Goal: Go to known website: Go to known website

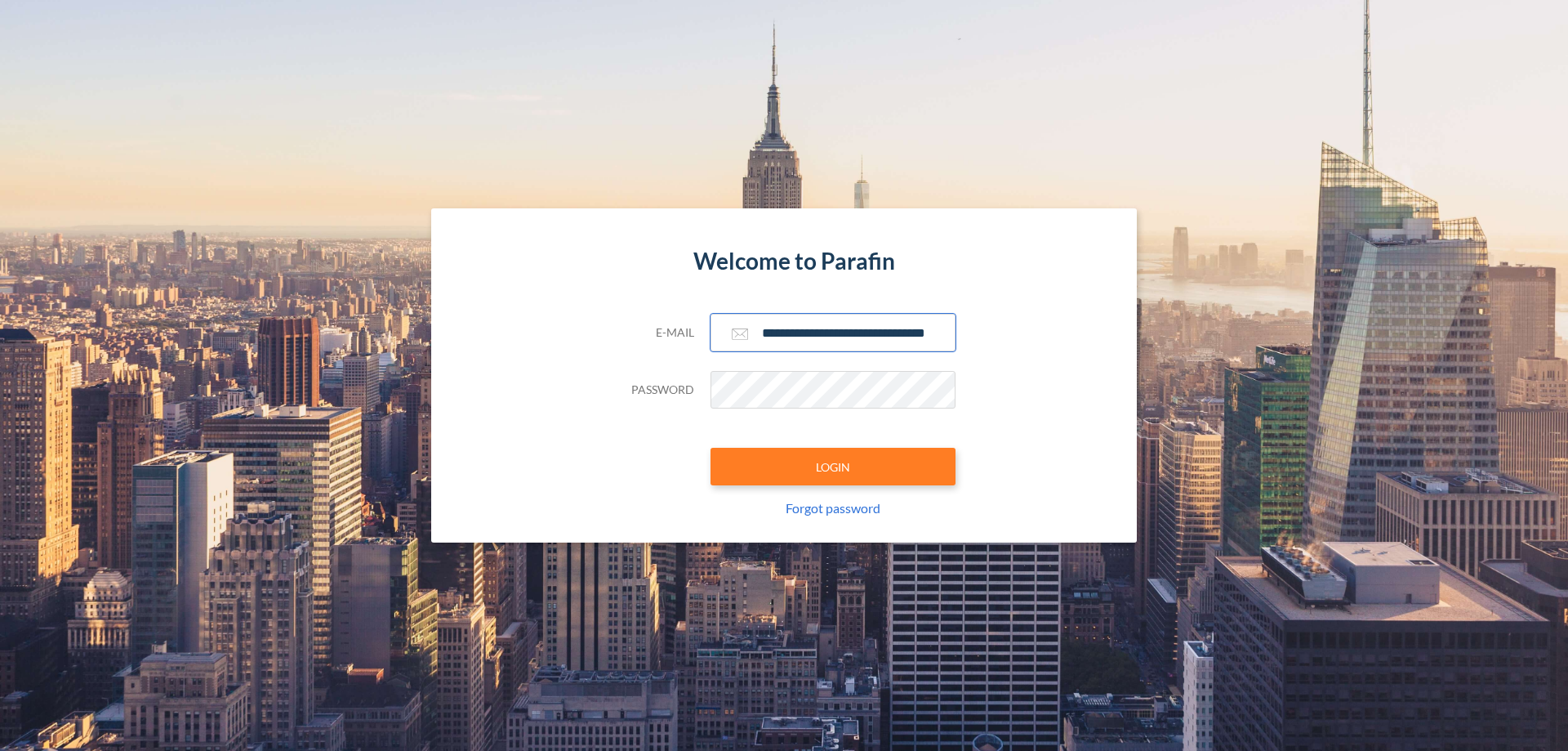
type input "**********"
click at [833, 466] on button "LOGIN" at bounding box center [833, 466] width 245 height 38
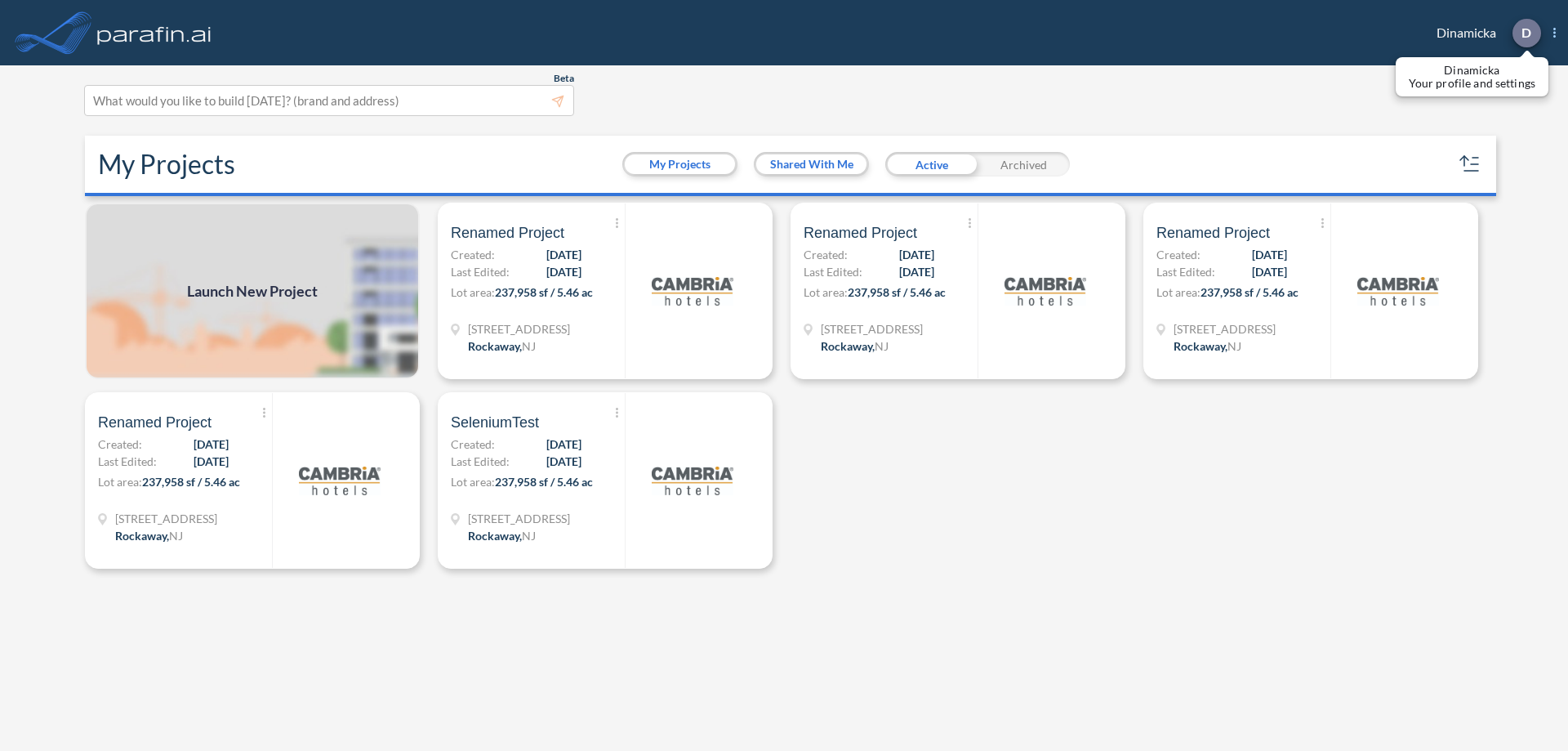
click at [1526, 33] on p "D" at bounding box center [1527, 32] width 10 height 15
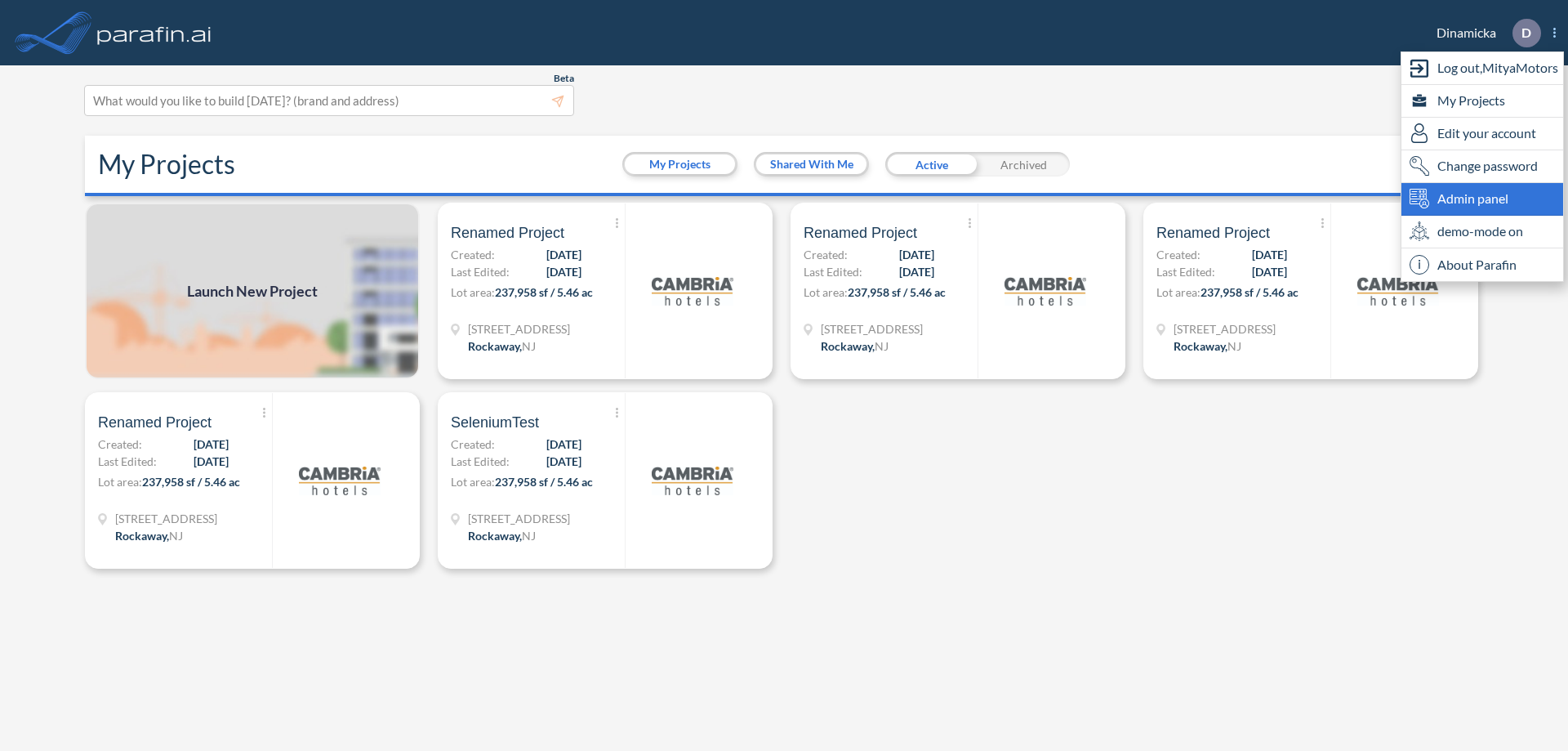
click at [1482, 199] on span "Admin panel" at bounding box center [1472, 198] width 71 height 20
